Goal: Communication & Community: Share content

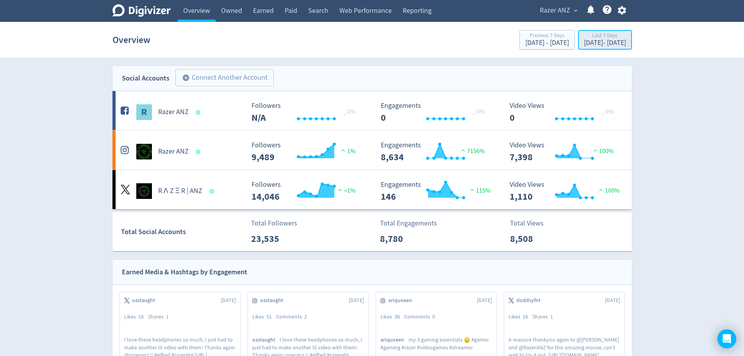
click at [589, 46] on div "[DATE] - [DATE]" at bounding box center [605, 42] width 42 height 7
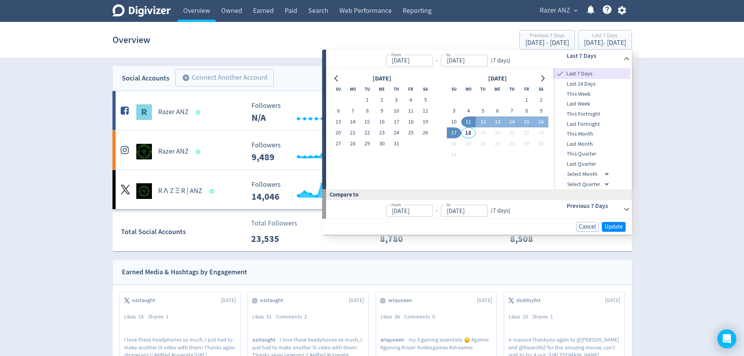
click at [404, 60] on input "[DATE]" at bounding box center [409, 61] width 47 height 12
drag, startPoint x: 399, startPoint y: 61, endPoint x: 381, endPoint y: 58, distance: 17.3
click at [385, 62] on p "from [DATE] from - to [DATE] to ( 7 days )" at bounding box center [422, 59] width 182 height 16
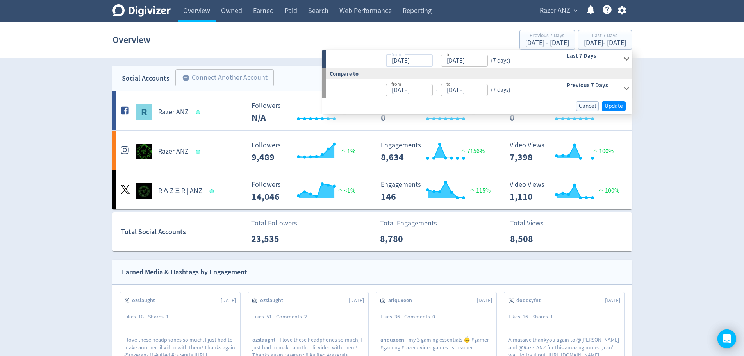
click at [422, 61] on input "[DATE]" at bounding box center [409, 61] width 47 height 12
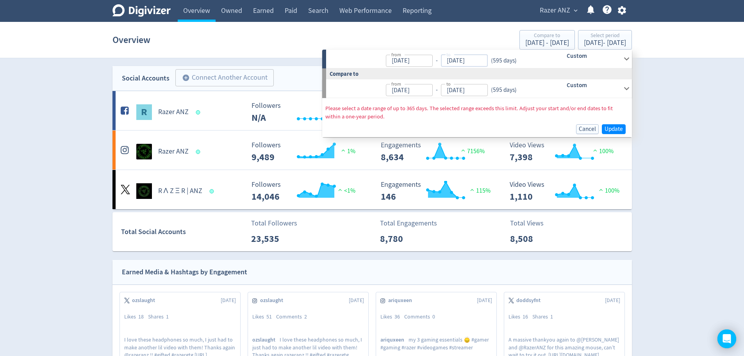
type input "[DATE]"
click at [460, 60] on input "[DATE]" at bounding box center [464, 61] width 47 height 12
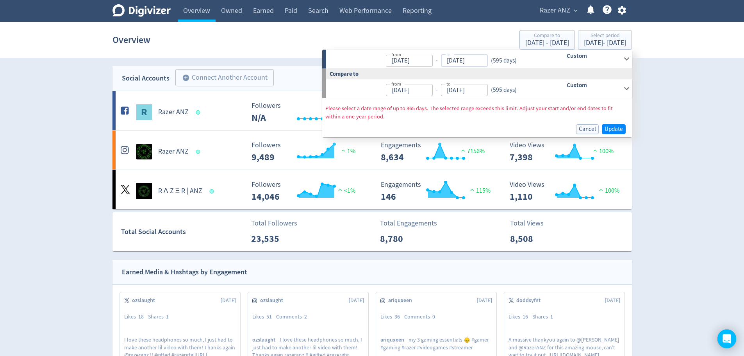
drag, startPoint x: 452, startPoint y: 62, endPoint x: 435, endPoint y: 57, distance: 17.9
click at [441, 61] on input "[DATE]" at bounding box center [464, 61] width 47 height 12
type input "[DATE]"
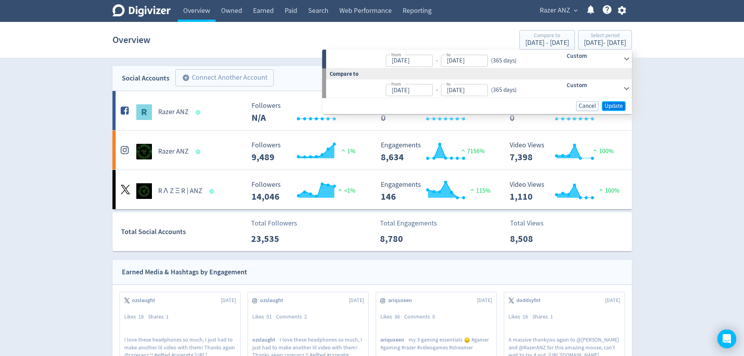
click at [617, 104] on span "Update" at bounding box center [614, 106] width 18 height 6
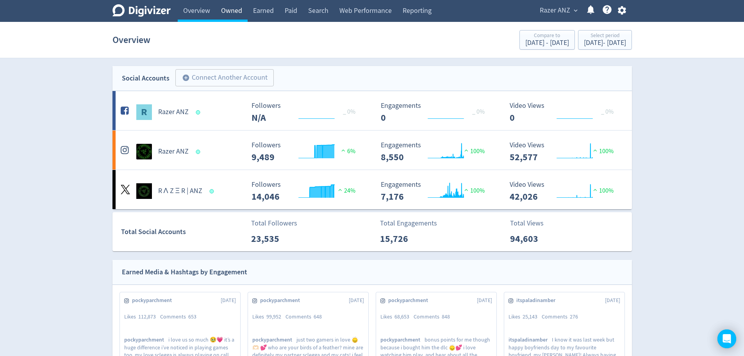
click at [228, 9] on link "Owned" at bounding box center [232, 11] width 32 height 22
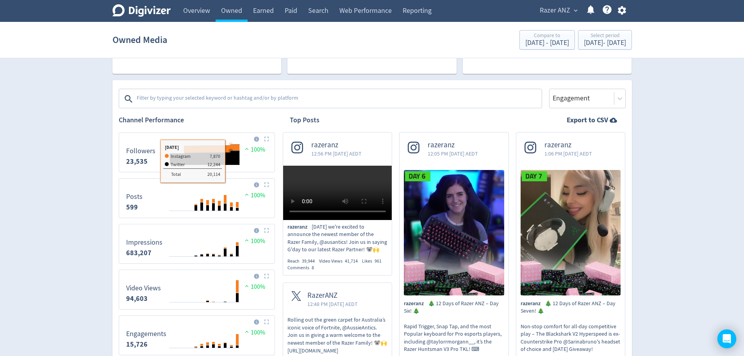
scroll to position [78, 0]
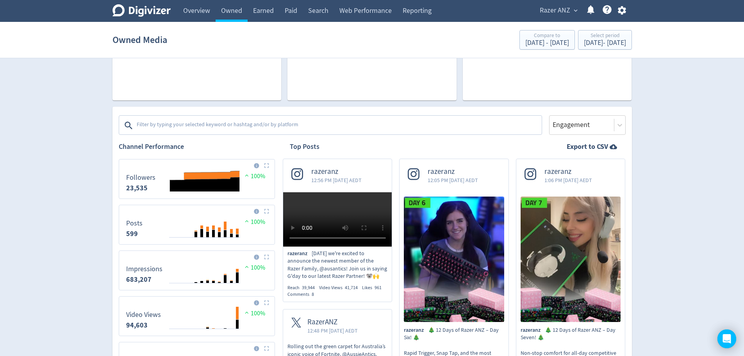
click at [242, 118] on textarea at bounding box center [338, 126] width 405 height 16
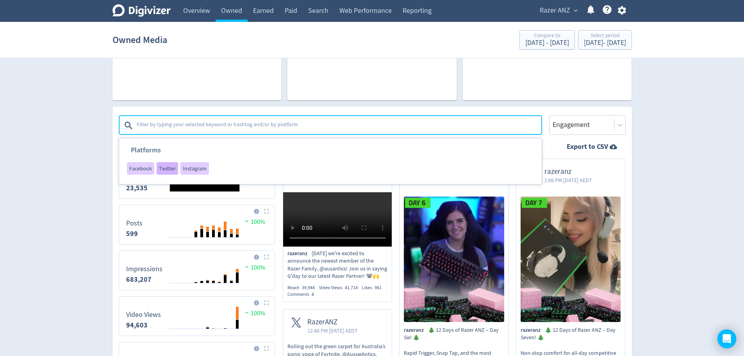
click at [165, 169] on span "Twitter" at bounding box center [167, 168] width 17 height 5
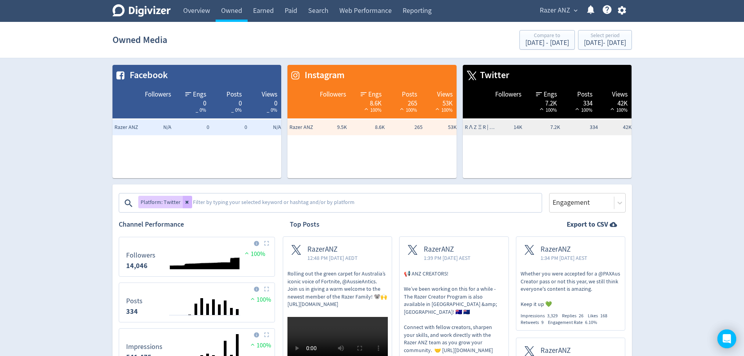
scroll to position [0, 0]
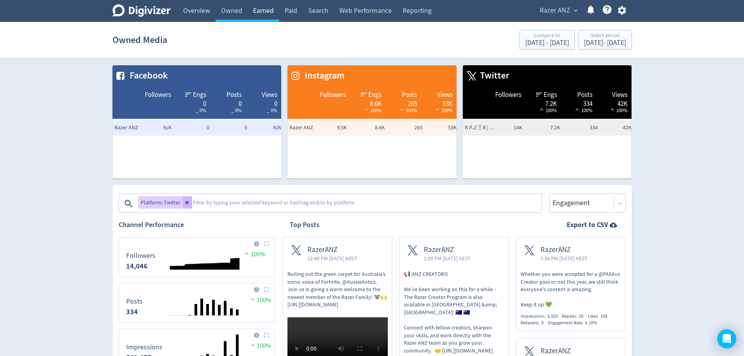
click at [268, 9] on link "Earned" at bounding box center [264, 11] width 32 height 22
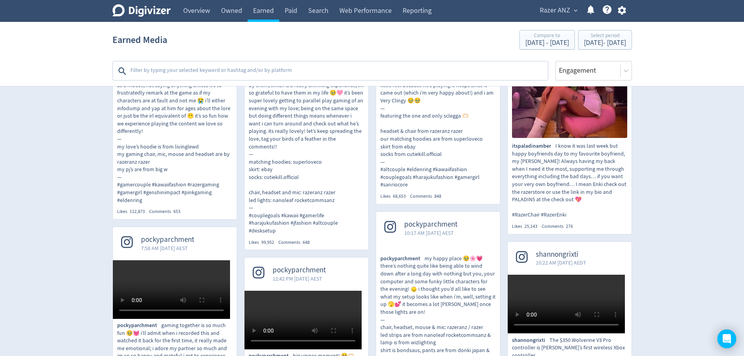
scroll to position [273, 0]
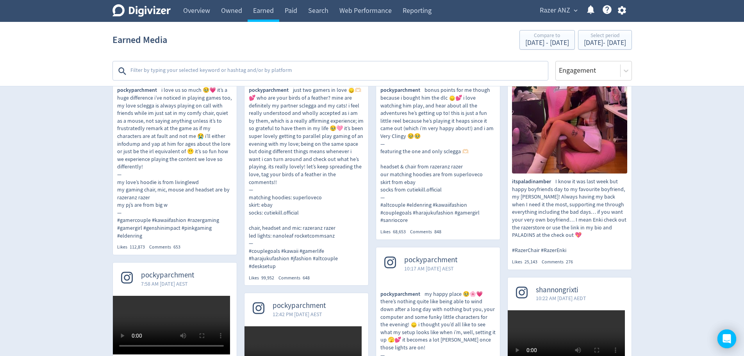
click at [314, 69] on textarea at bounding box center [339, 71] width 418 height 16
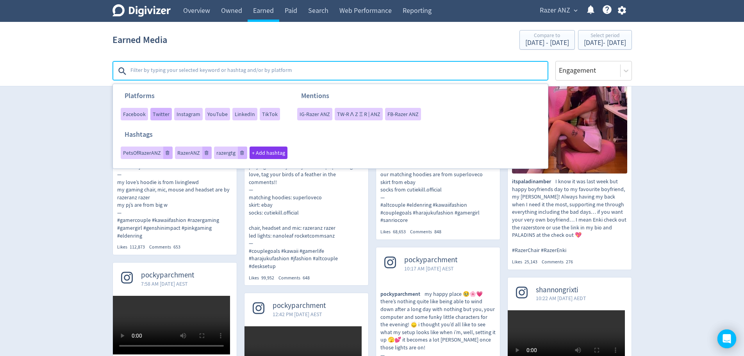
click at [164, 114] on span "Twitter" at bounding box center [161, 113] width 17 height 5
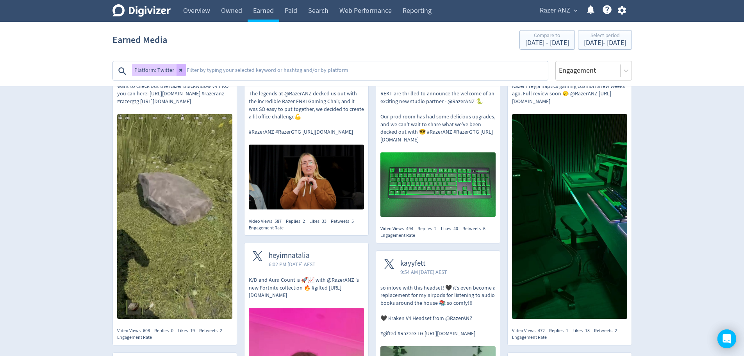
scroll to position [156, 0]
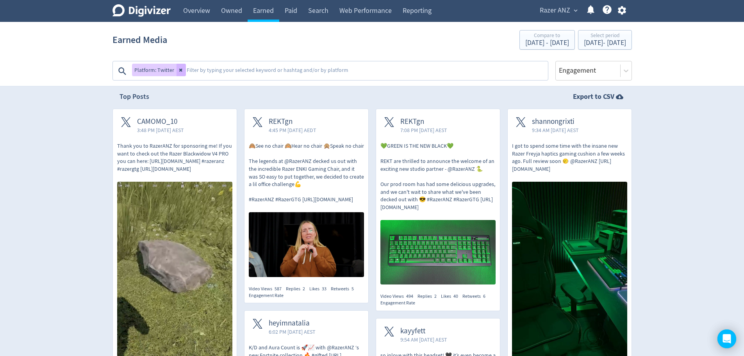
click at [179, 165] on p "Thank you to RazerANZ for sponsoring me! If you want to check out the Razer Bla…" at bounding box center [174, 157] width 115 height 30
click at [592, 74] on div "Engagement" at bounding box center [594, 71] width 77 height 20
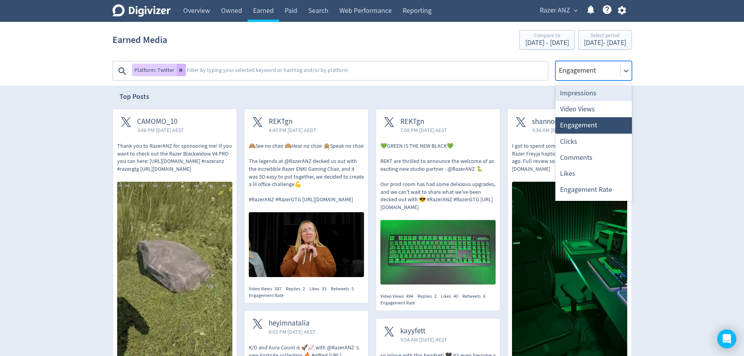
click at [591, 96] on div "Impressions" at bounding box center [594, 93] width 77 height 16
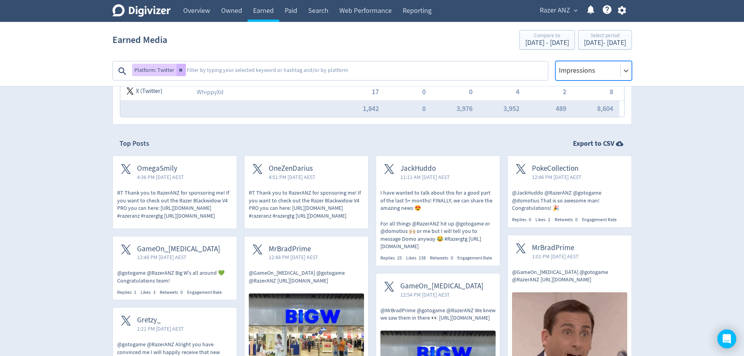
scroll to position [117, 0]
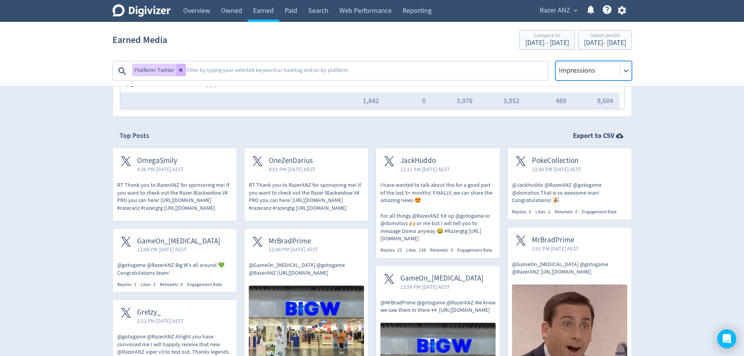
click at [433, 195] on p "I have wanted to talk about this for a good part of the last 5+ months! FINALLY…" at bounding box center [438, 211] width 115 height 61
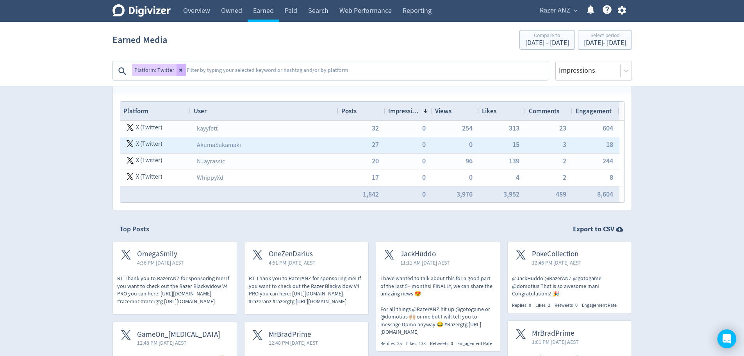
scroll to position [0, 0]
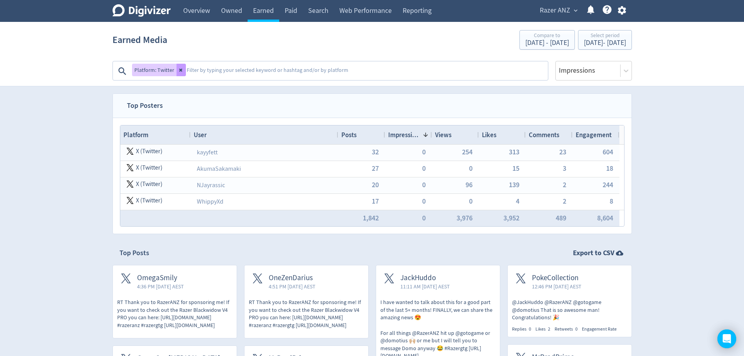
click at [181, 73] on button at bounding box center [181, 70] width 9 height 13
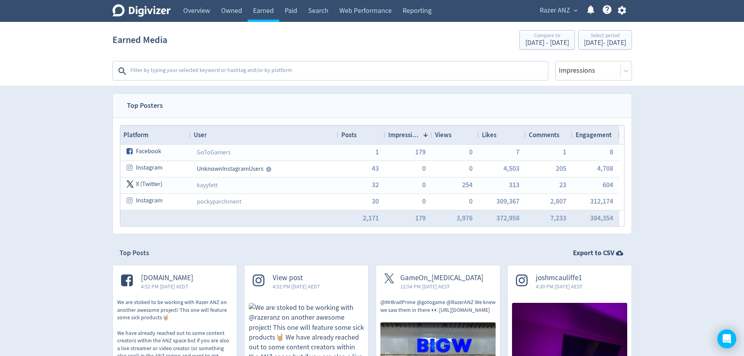
click at [346, 58] on div "Platforms Facebook Twitter Instagram YouTube LinkedIn TikTok Mentions IG-Razer …" at bounding box center [331, 69] width 436 height 24
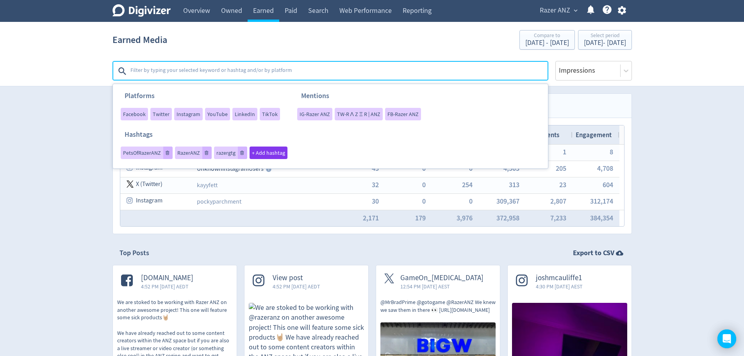
click at [316, 68] on textarea at bounding box center [339, 71] width 418 height 16
click at [182, 115] on span "Instagram" at bounding box center [189, 113] width 24 height 5
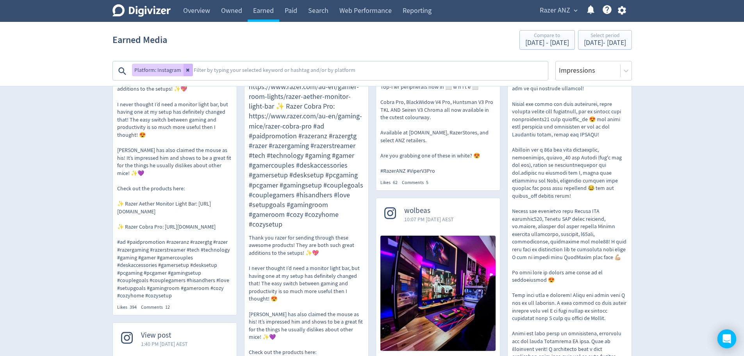
scroll to position [664, 0]
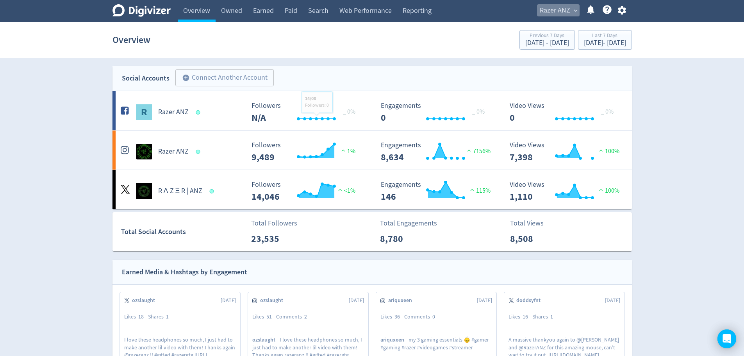
click at [561, 14] on span "Razer ANZ" at bounding box center [555, 10] width 30 height 13
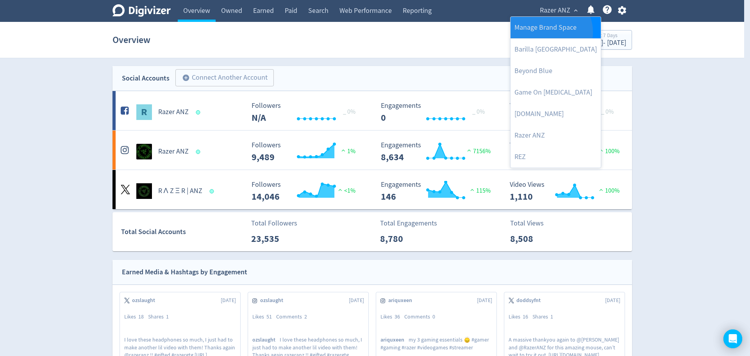
click at [550, 32] on link "Manage Brand Space" at bounding box center [556, 27] width 90 height 21
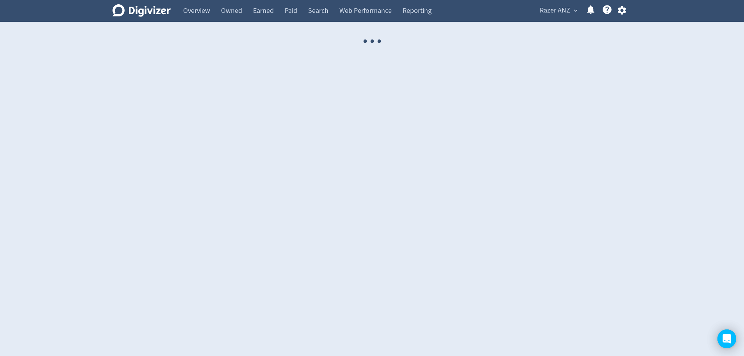
select select "USER"
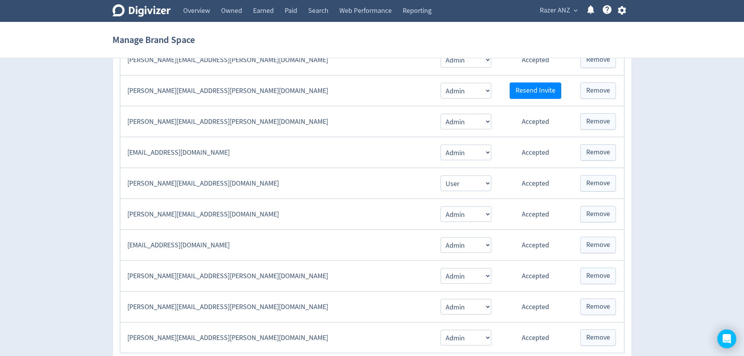
scroll to position [234, 0]
drag, startPoint x: 225, startPoint y: 181, endPoint x: 123, endPoint y: 185, distance: 101.7
click at [123, 185] on td "kathy.vuongpham@razer.com" at bounding box center [276, 182] width 313 height 31
copy td "kathy.vuongpham@razer.com"
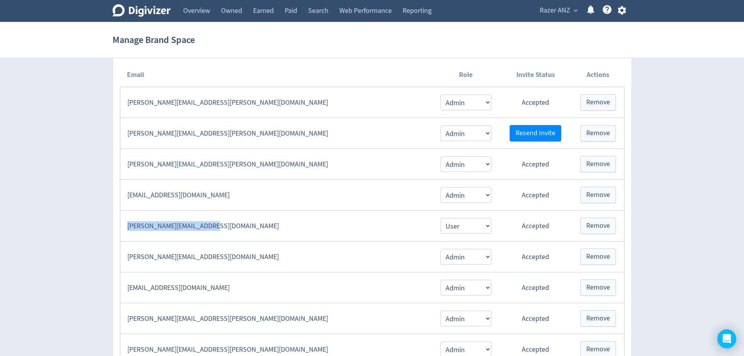
scroll to position [195, 0]
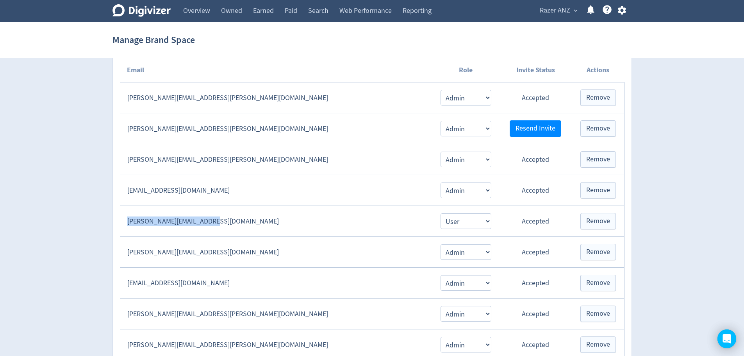
copy td "kathy.vuongpham@razer.com"
click at [720, 146] on div "Digivizer Logo Mark Digivizer Logo Overview Owned Earned Paid Search Web Perfor…" at bounding box center [372, 164] width 744 height 719
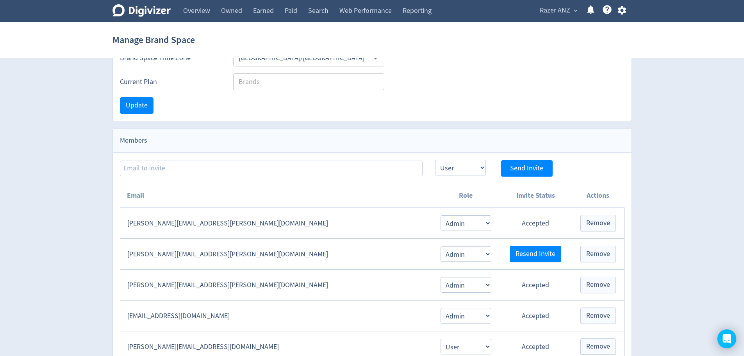
scroll to position [0, 0]
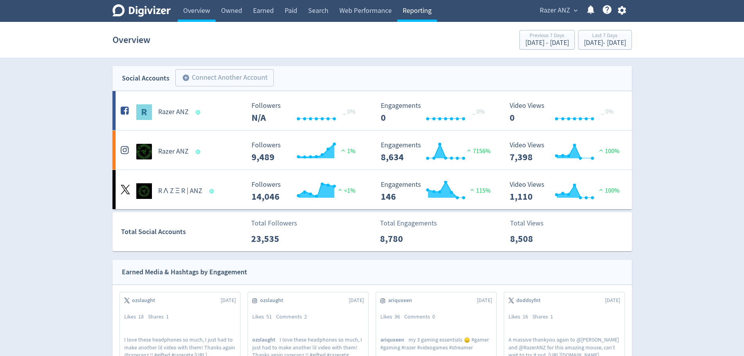
click at [421, 14] on link "Reporting" at bounding box center [417, 11] width 40 height 22
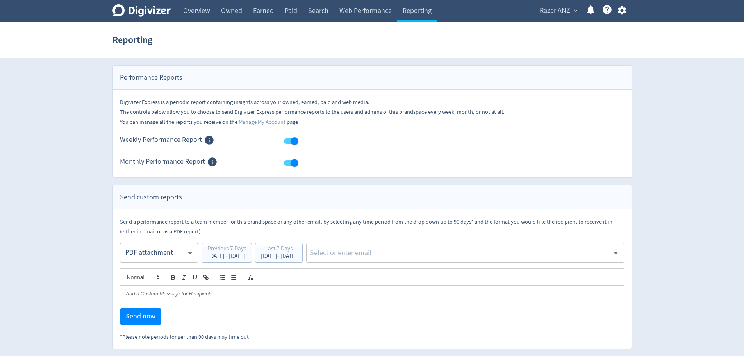
scroll to position [0, 0]
click at [297, 255] on div "[DATE] - [DATE]" at bounding box center [279, 256] width 36 height 6
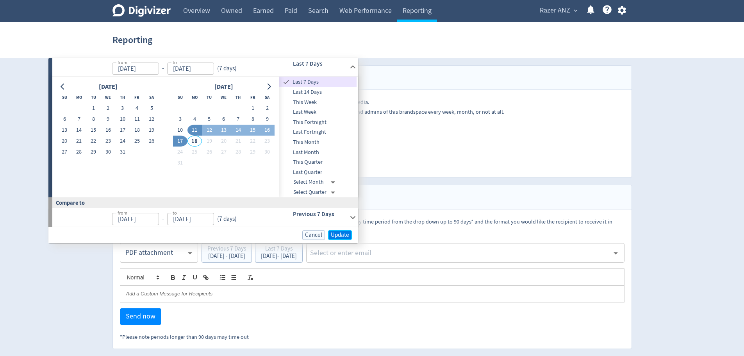
click at [349, 232] on span "Update" at bounding box center [340, 235] width 18 height 6
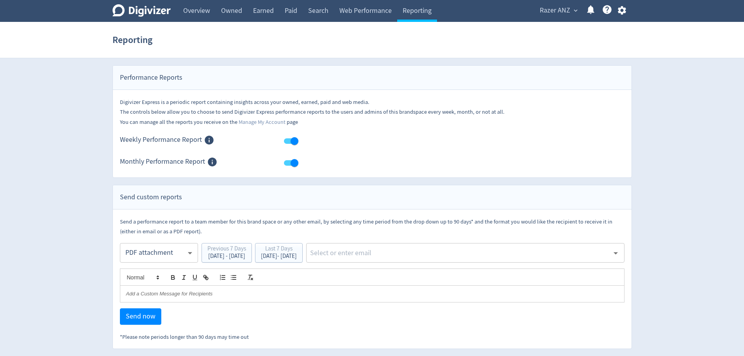
click at [397, 250] on input "text" at bounding box center [459, 253] width 300 height 12
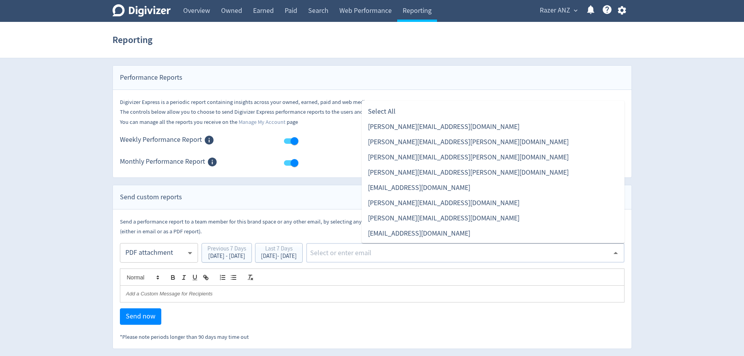
click at [421, 207] on li "kathy.vuongpham@razer.com" at bounding box center [493, 202] width 263 height 15
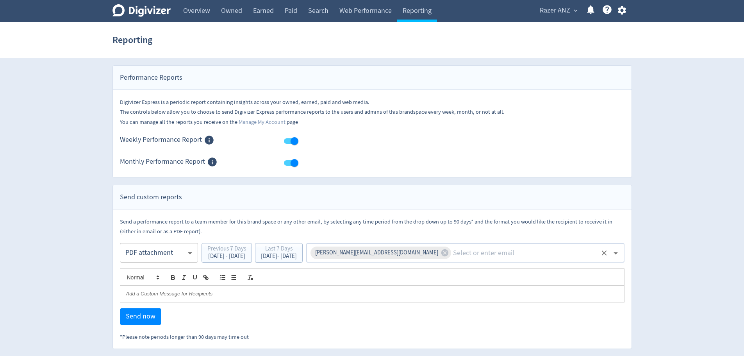
click at [468, 253] on input "text" at bounding box center [525, 253] width 147 height 12
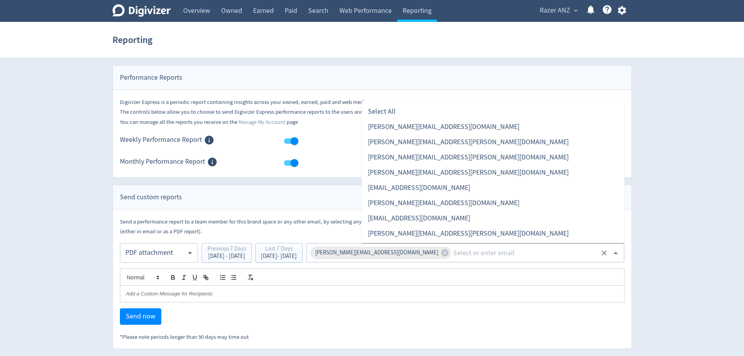
click at [452, 207] on li "[PERSON_NAME][EMAIL_ADDRESS][DOMAIN_NAME]" at bounding box center [493, 202] width 263 height 15
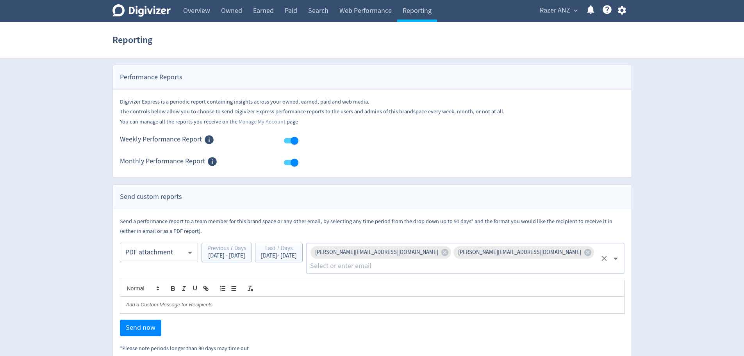
click at [209, 301] on p at bounding box center [372, 304] width 492 height 7
click at [134, 324] on span "Send now" at bounding box center [141, 327] width 30 height 7
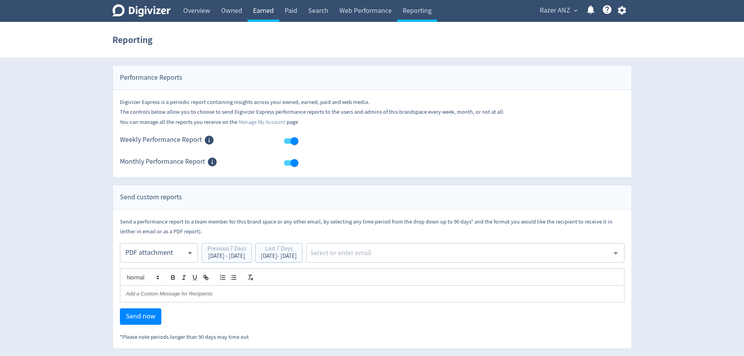
click at [257, 10] on link "Earned" at bounding box center [264, 11] width 32 height 22
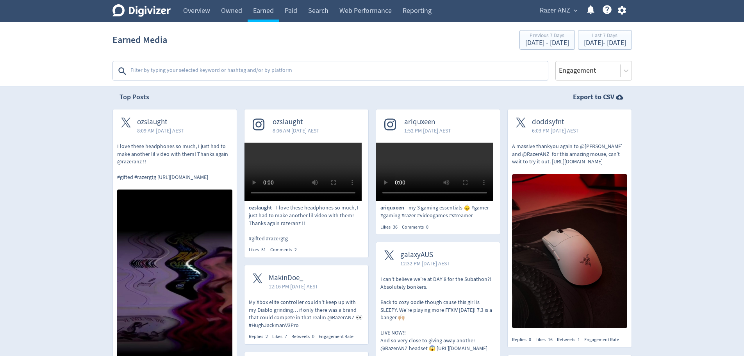
scroll to position [156, 0]
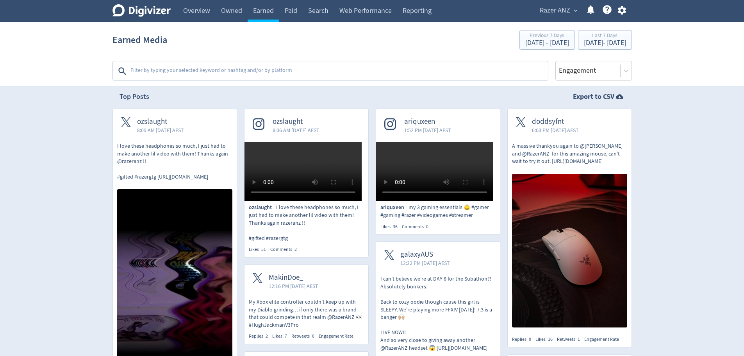
click at [163, 148] on p "I love these headphones so much, I just had to make another lil video with them…" at bounding box center [174, 161] width 115 height 38
click at [128, 122] on icon at bounding box center [126, 122] width 10 height 10
click at [549, 122] on span "doddsyfnt" at bounding box center [555, 121] width 47 height 9
click at [451, 122] on span "ariquxeen" at bounding box center [427, 121] width 47 height 9
click at [413, 178] on video at bounding box center [434, 171] width 117 height 59
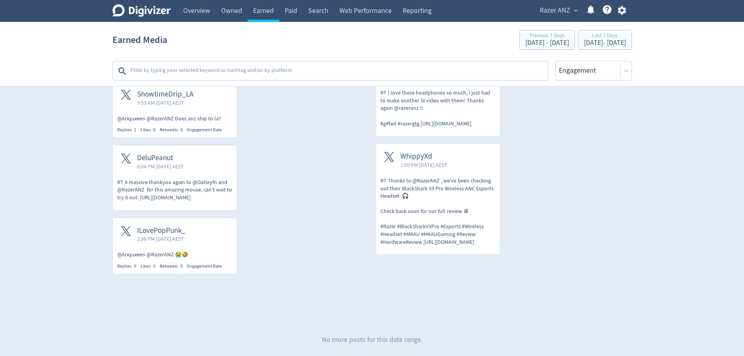
scroll to position [1289, 0]
